Goal: Obtain resource: Download file/media

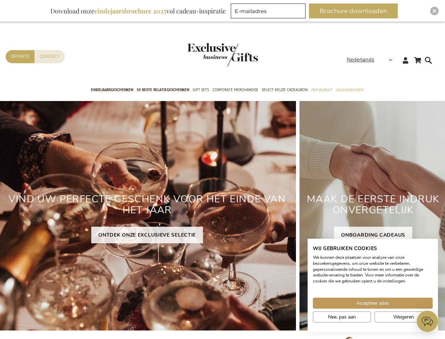
click at [223, 169] on div "VIND UW PERFECTE GESCHENK VOOR HET EINDE VAN HET JAAR ONTDEK ONZE EXCLUSIEVE SE…" at bounding box center [147, 215] width 298 height 229
click at [372, 60] on span "Nederlands" at bounding box center [361, 60] width 28 height 8
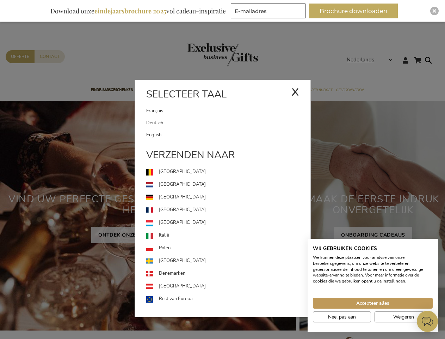
click at [357, 11] on button "Brochure downloaden" at bounding box center [353, 11] width 89 height 15
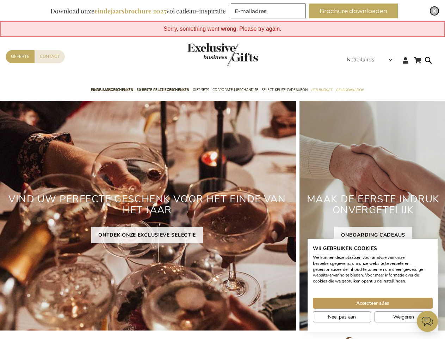
click at [435, 11] on img "Close" at bounding box center [435, 11] width 4 height 4
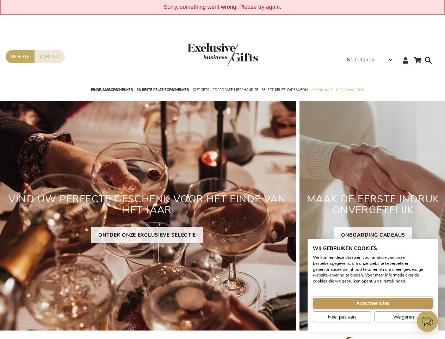
click at [373, 303] on span "Accepteer alles" at bounding box center [373, 302] width 33 height 7
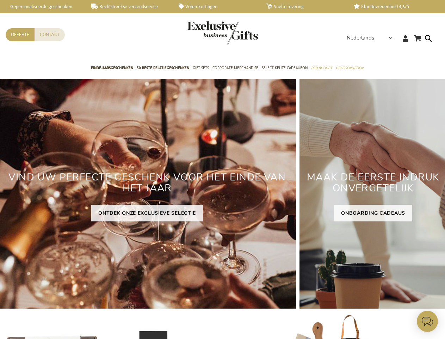
click at [428, 321] on icon at bounding box center [427, 320] width 21 height 21
